Goal: Task Accomplishment & Management: Complete application form

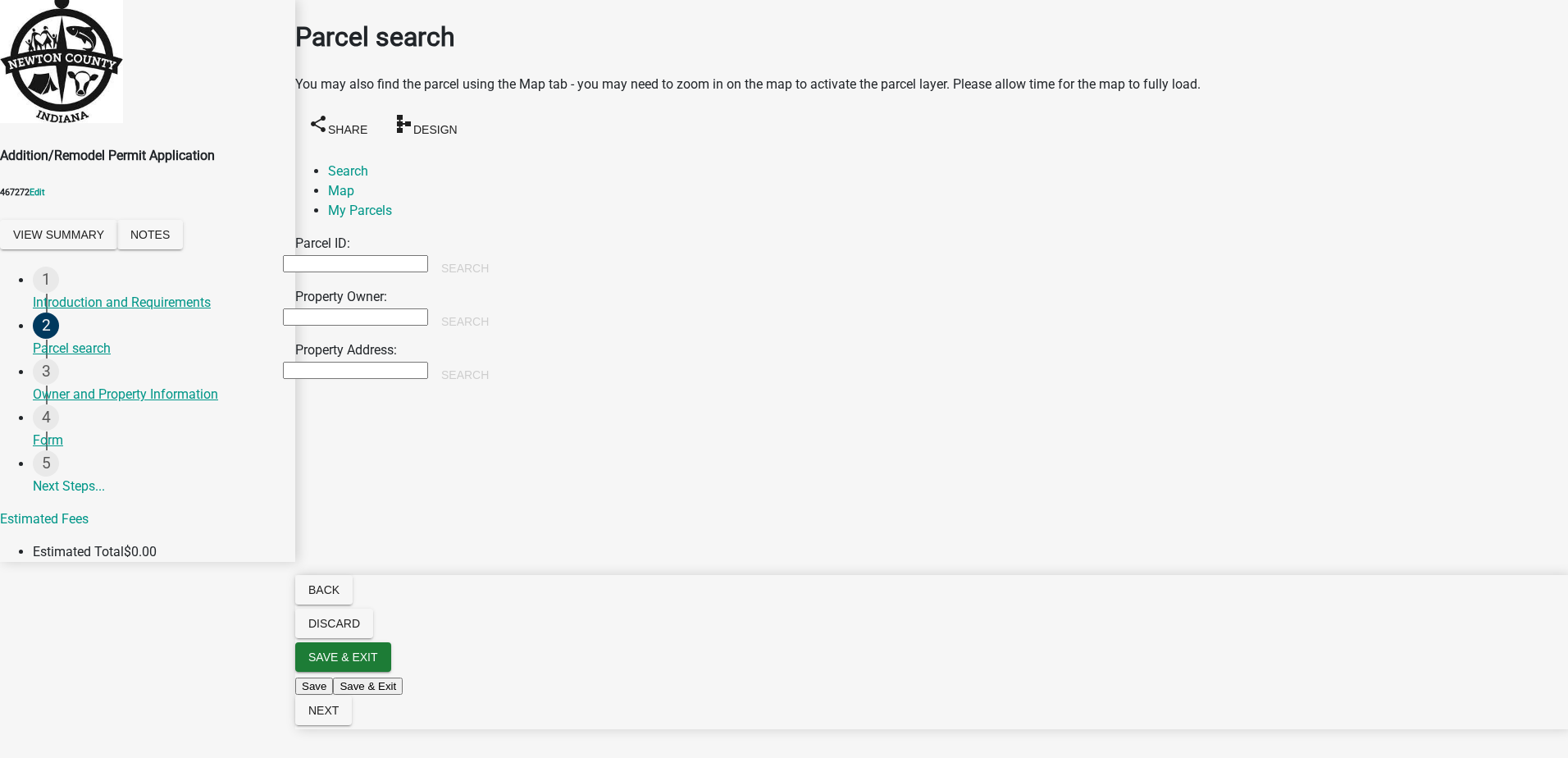
click at [350, 308] on input "Property Owner:" at bounding box center [355, 316] width 145 height 17
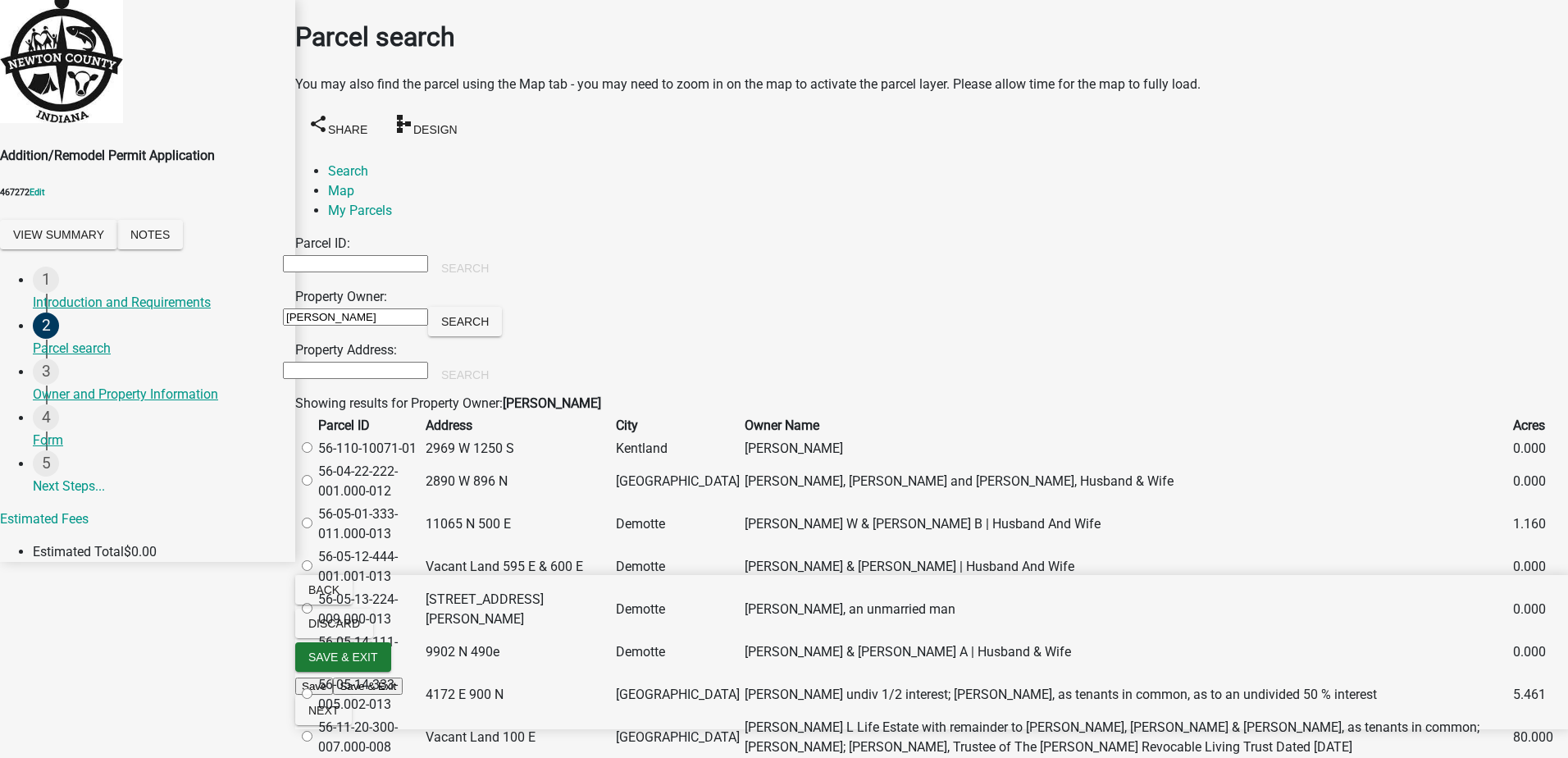
type input "smith"
click at [315, 456] on label at bounding box center [315, 448] width 0 height 15
click at [313, 452] on input "radio" at bounding box center [307, 447] width 11 height 11
radio input "true"
click at [338, 717] on span "Next" at bounding box center [323, 710] width 30 height 13
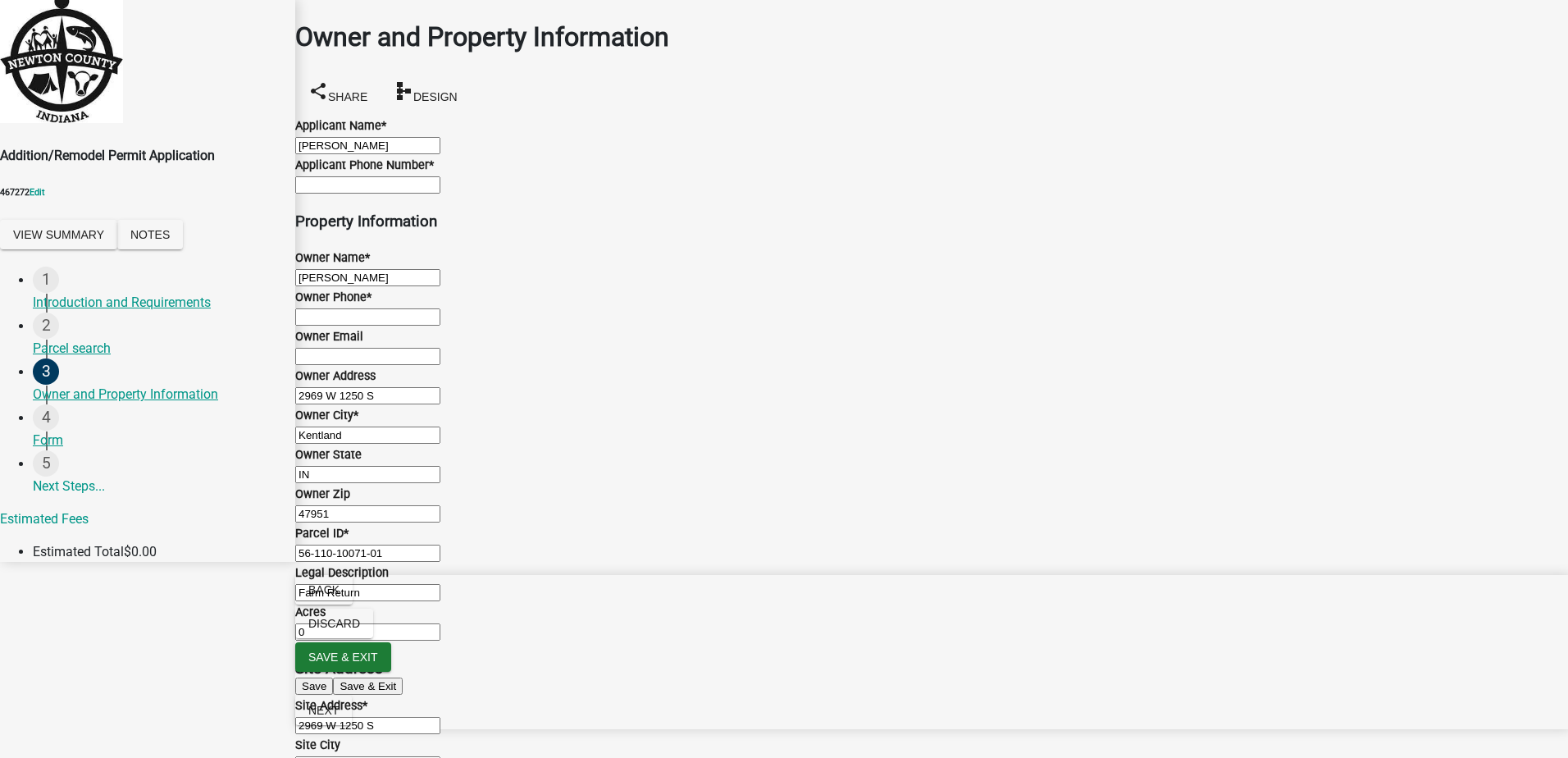
click at [349, 193] on input "Applicant Phone Number *" at bounding box center [368, 184] width 145 height 17
type input "6416910669"
type input "isutrout@gmail.com"
click at [375, 326] on input "Owner Phone *" at bounding box center [368, 316] width 145 height 17
type input "6416910669"
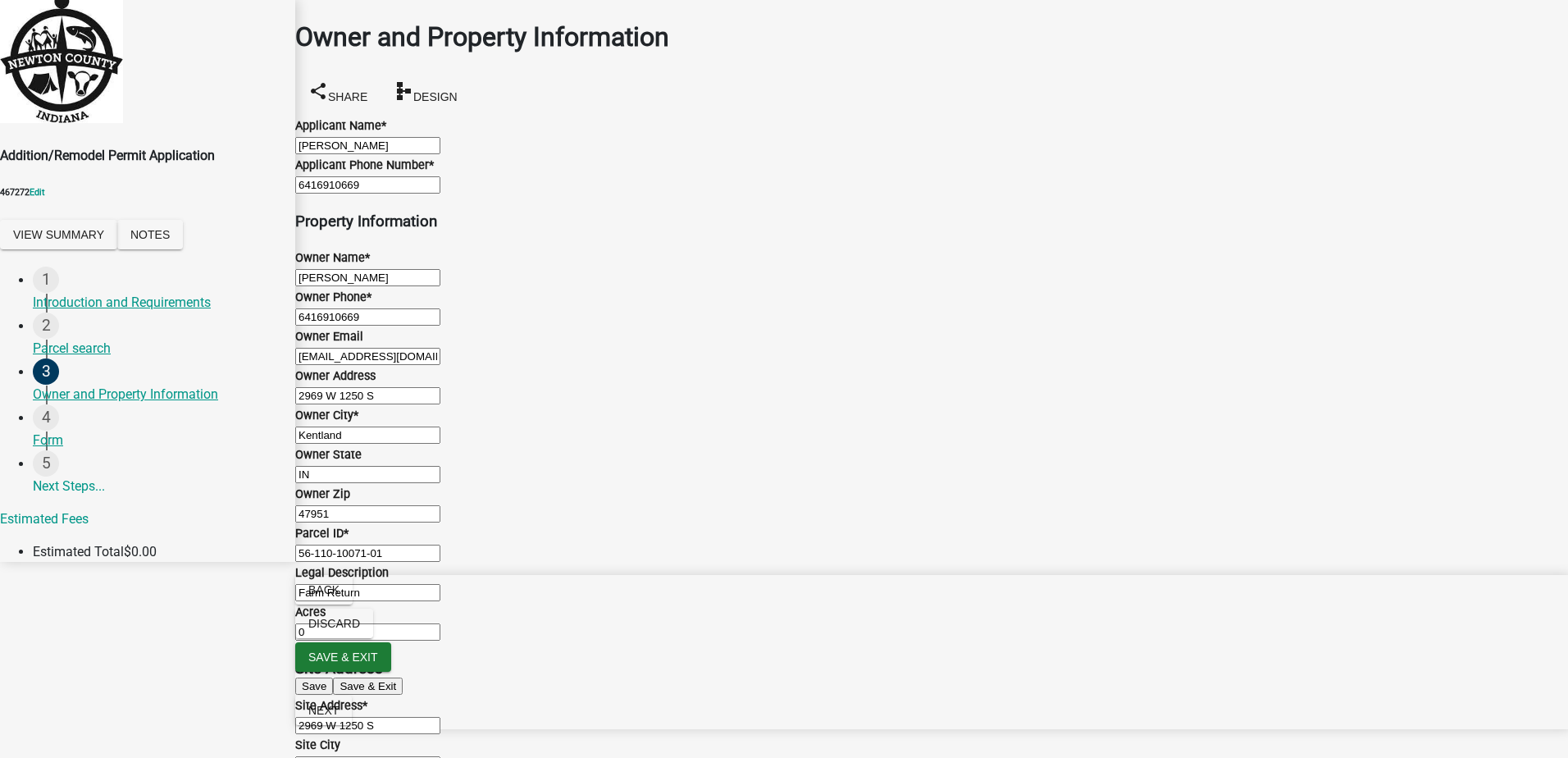
scroll to position [1113, 0]
radio input "true"
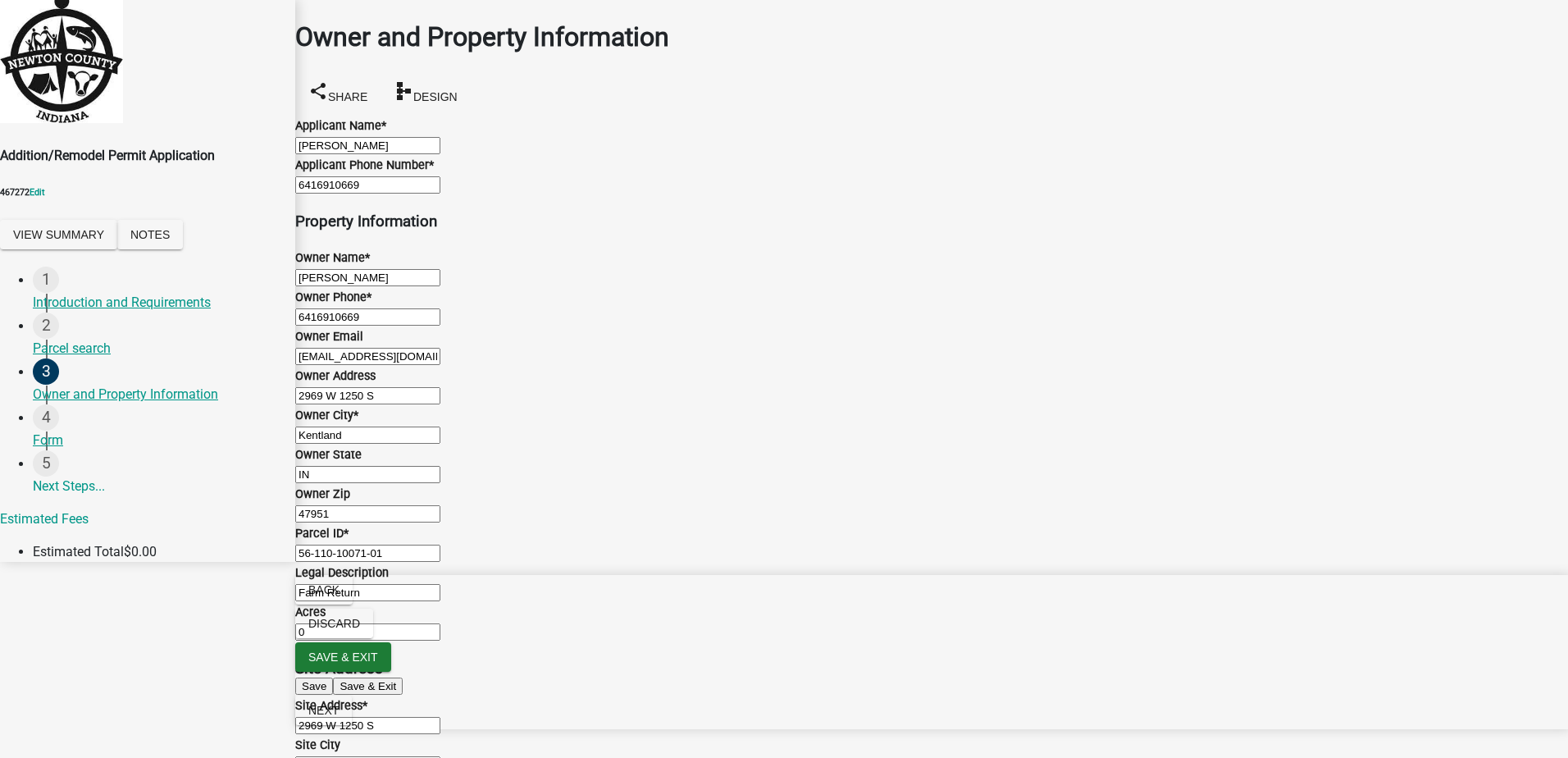
scroll to position [1358, 0]
radio input "true"
radio input "false"
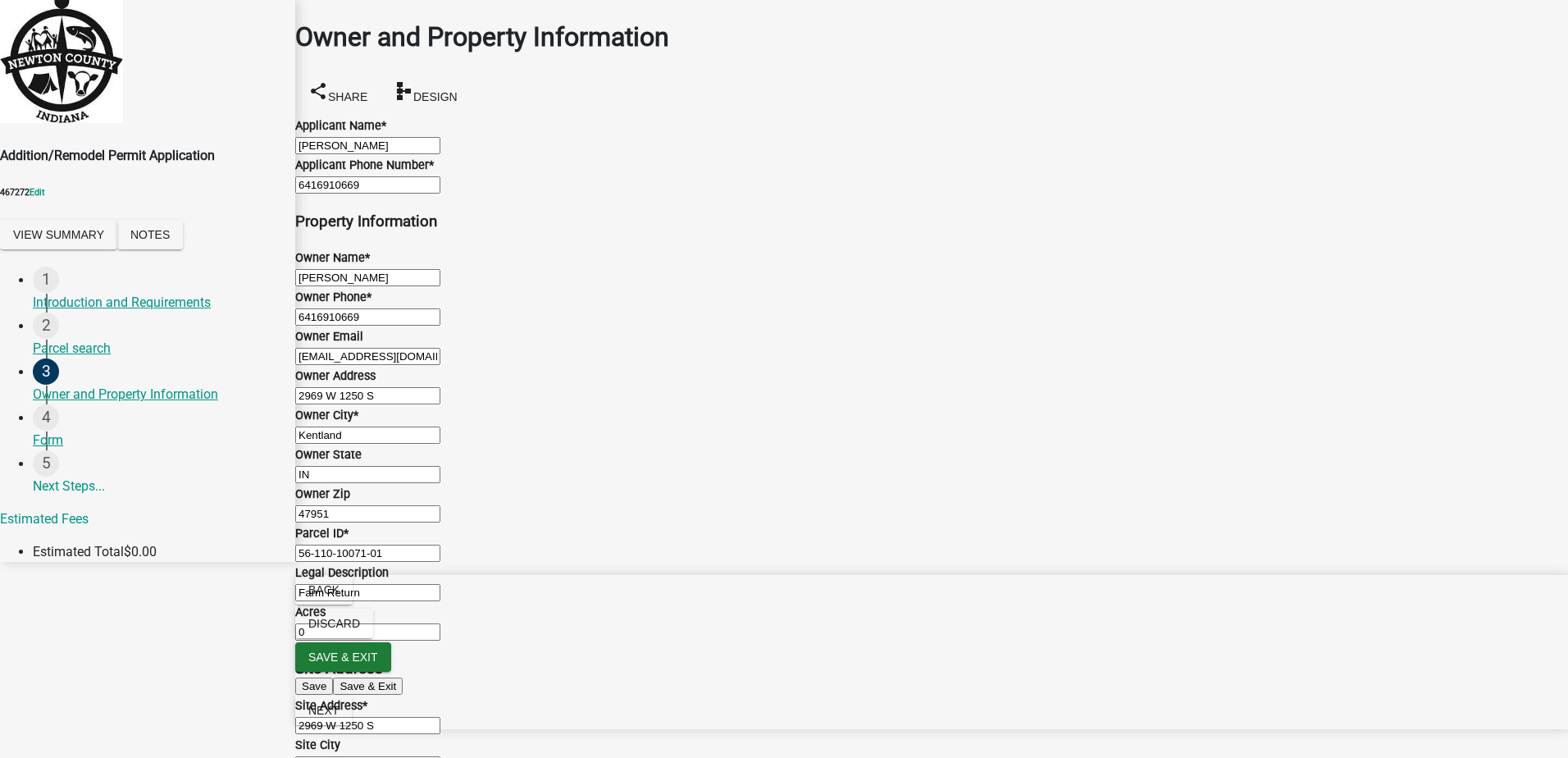
select select "92211c02-76e0-4513-822c-9a8abbd4e57c"
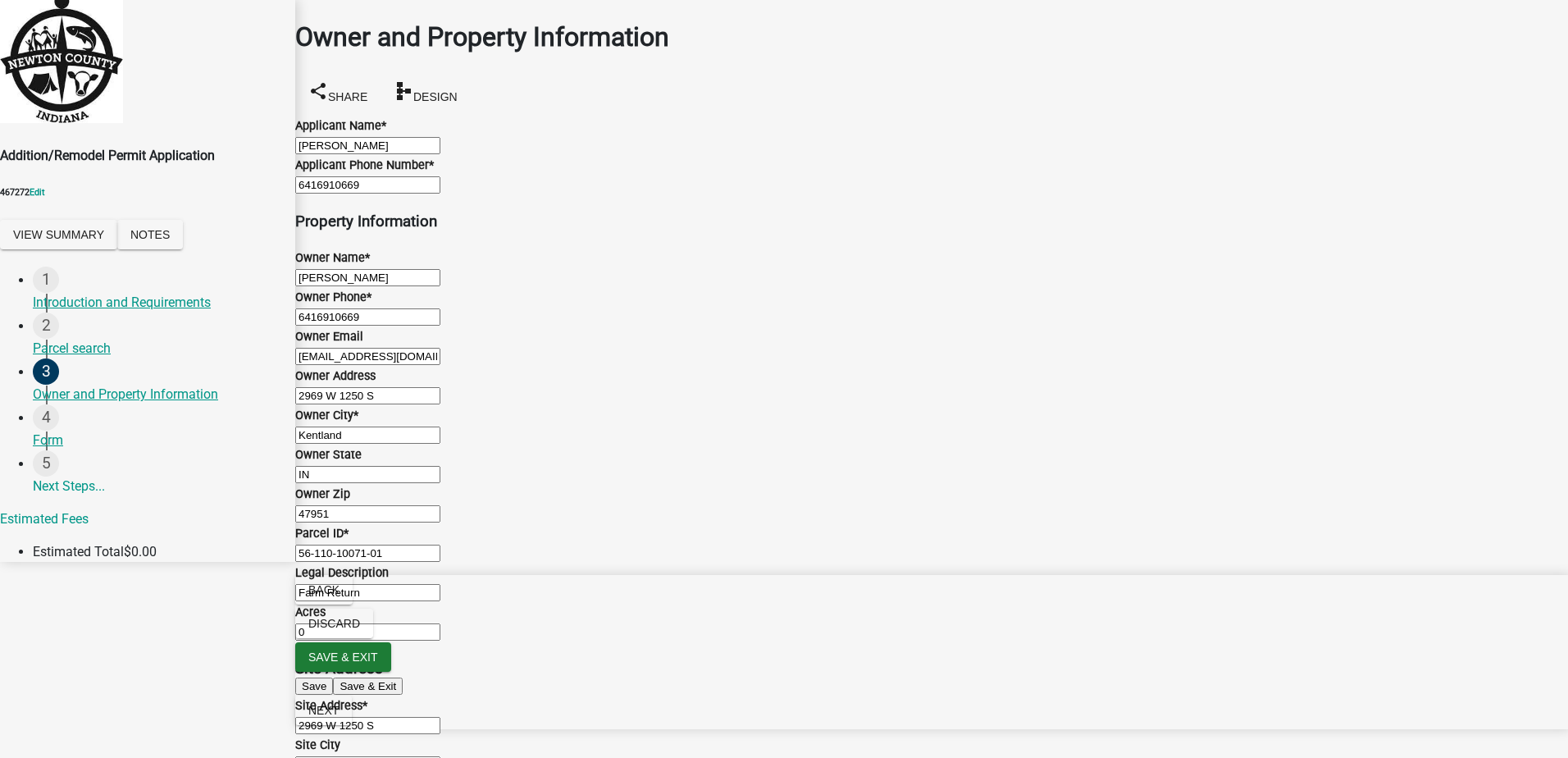
drag, startPoint x: 971, startPoint y: 325, endPoint x: 961, endPoint y: 353, distance: 29.7
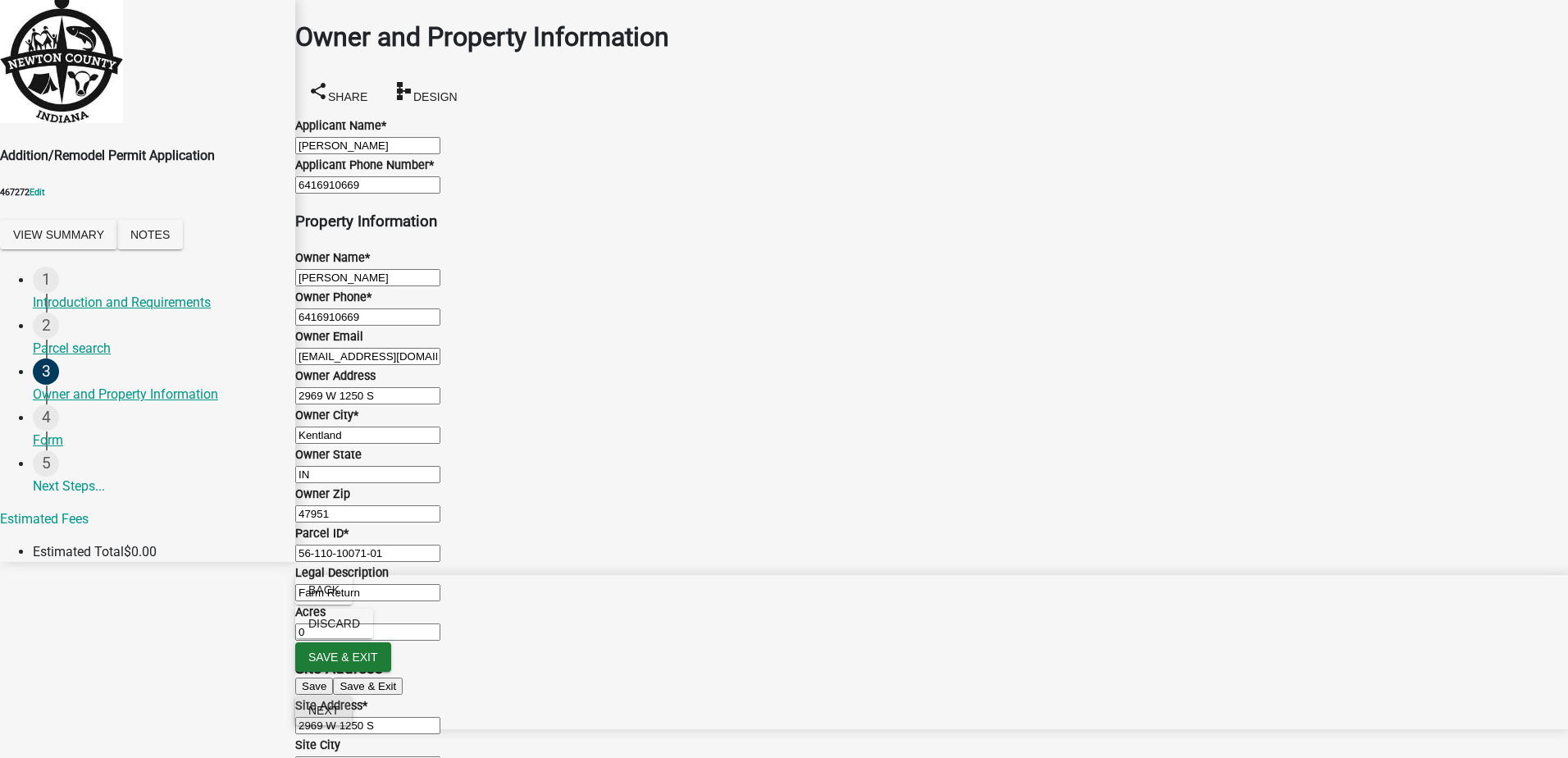
click at [338, 717] on span "Next" at bounding box center [323, 710] width 30 height 13
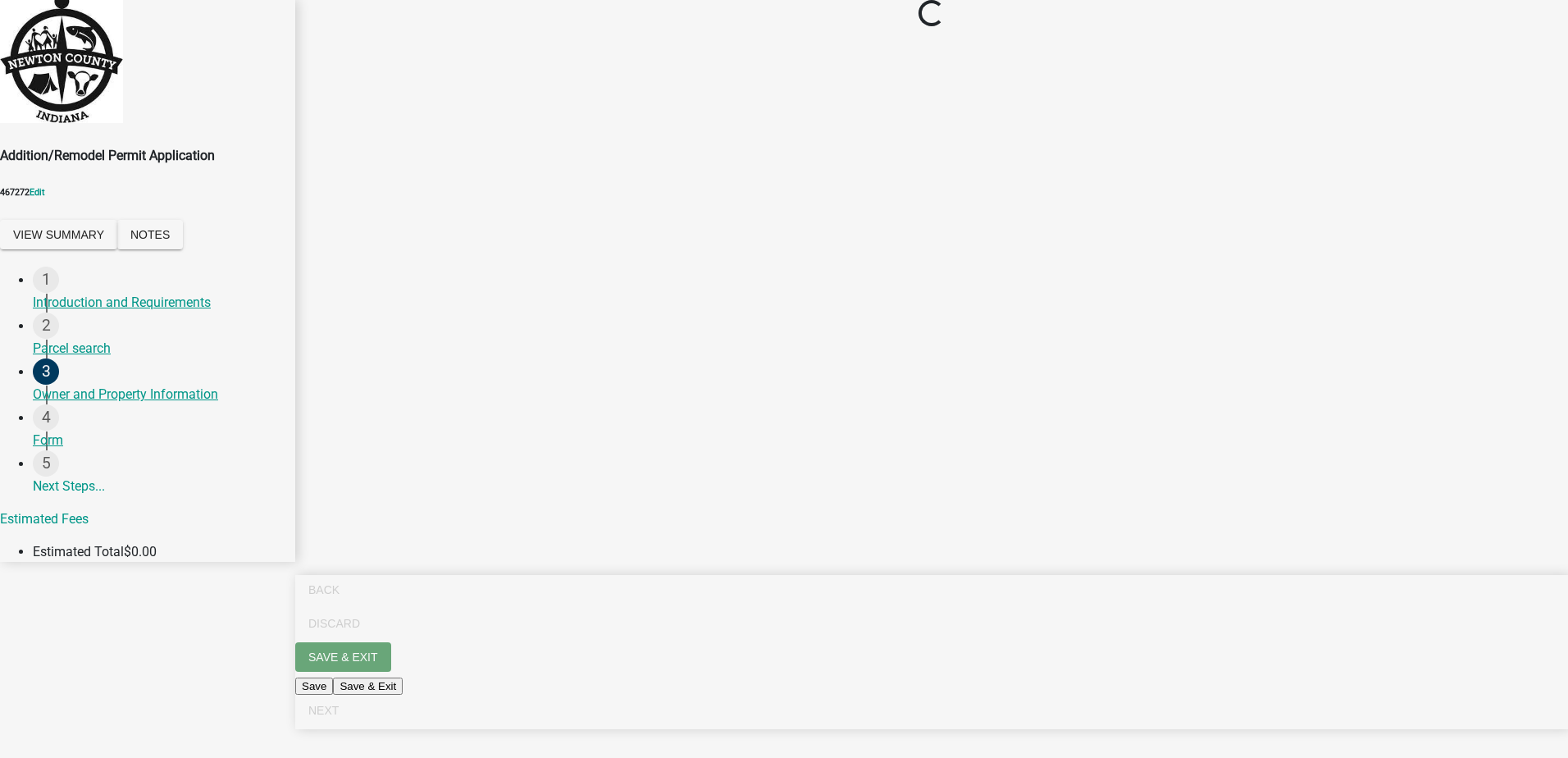
scroll to position [0, 0]
